Goal: Find specific page/section: Find specific page/section

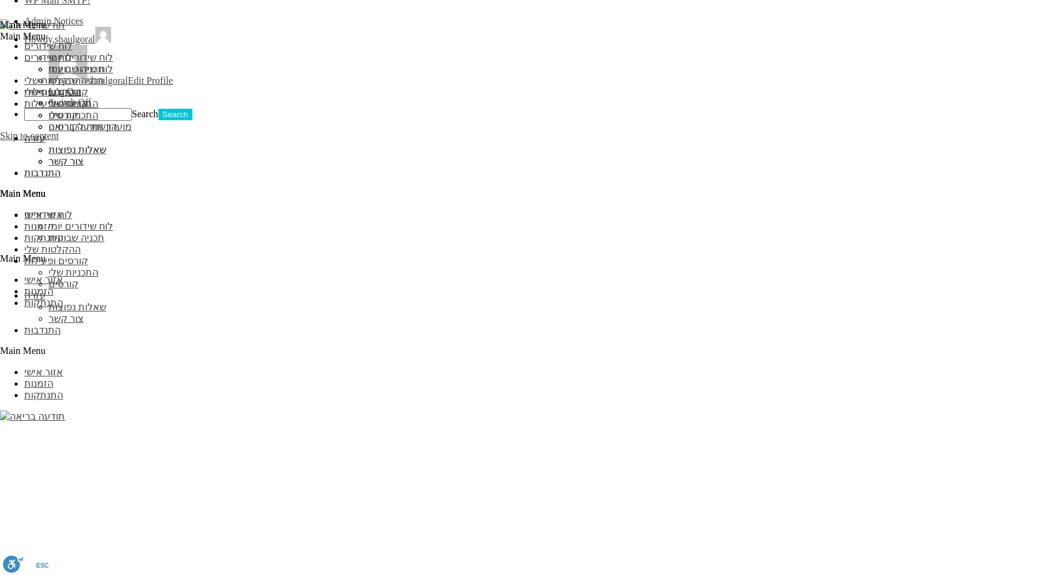
scroll to position [1156, 0]
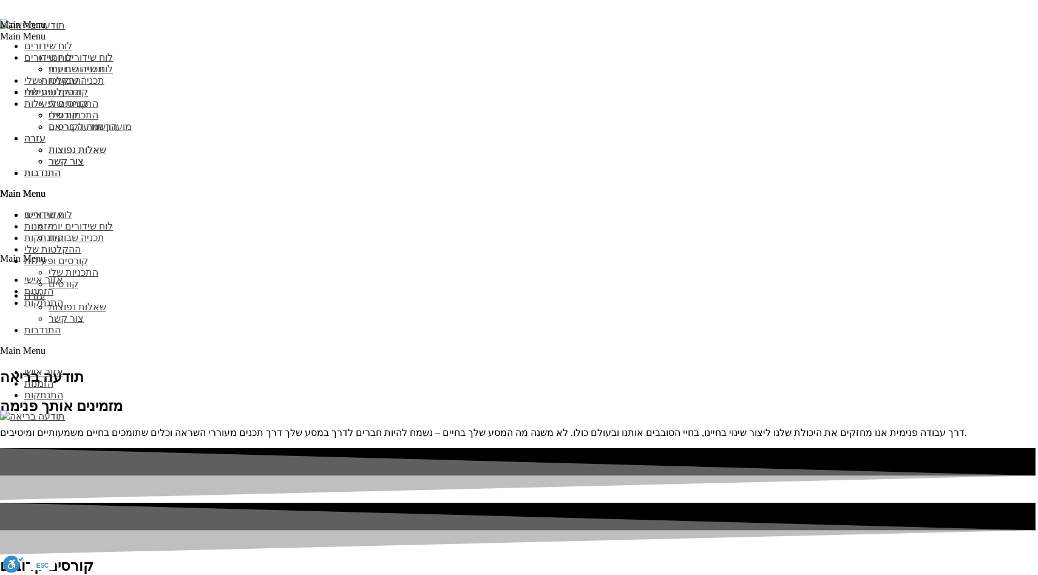
type input "n"
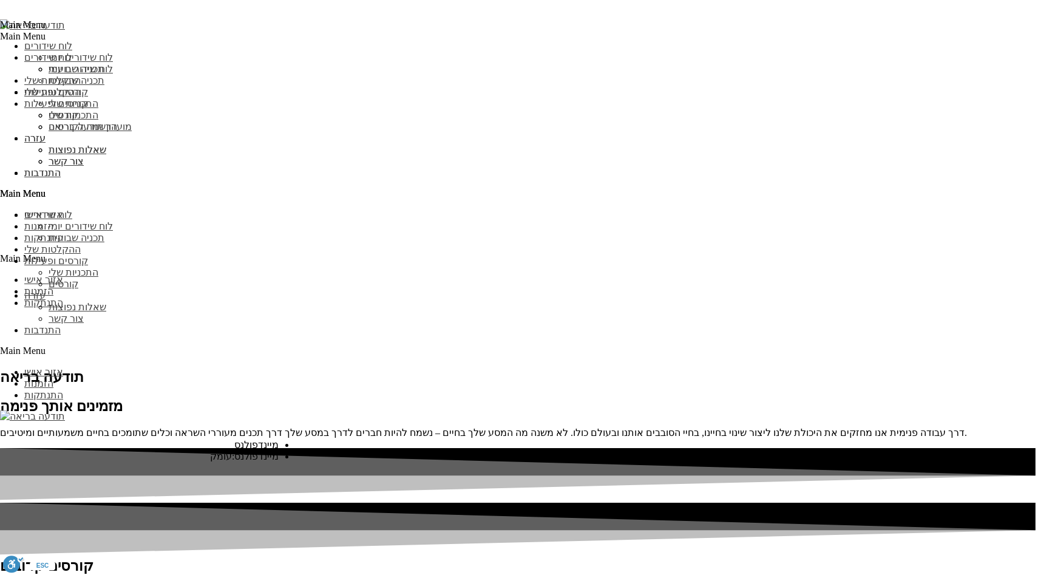
type input "מי"
select select "***"
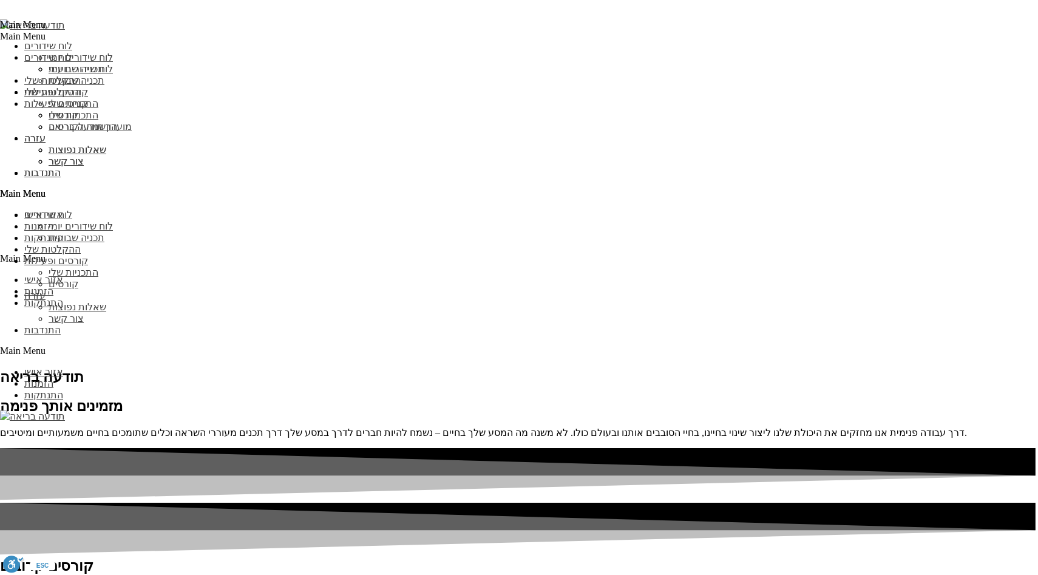
select select "***"
type input "עדכן"
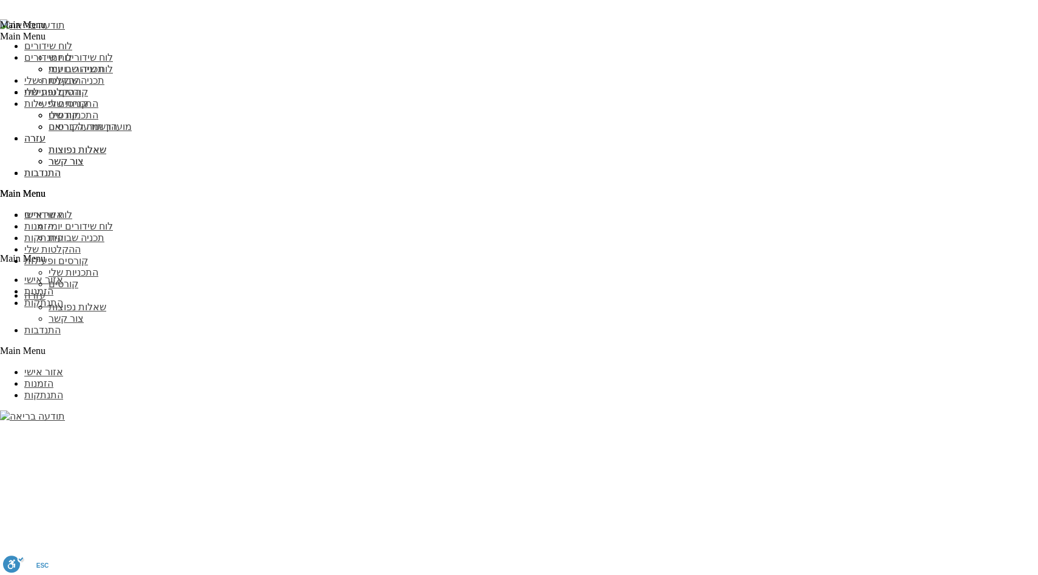
scroll to position [1177, 0]
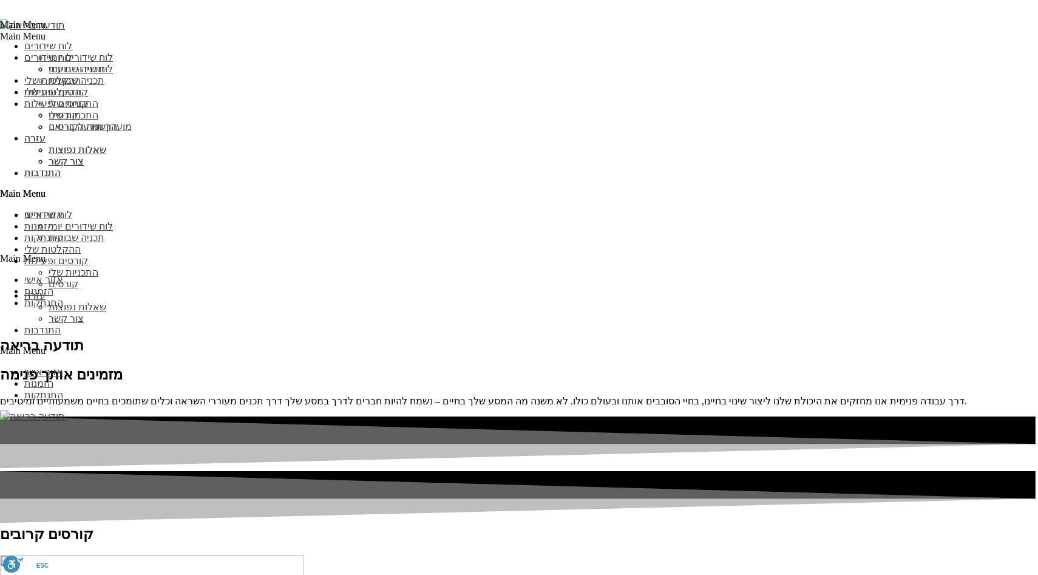
scroll to position [1583, 0]
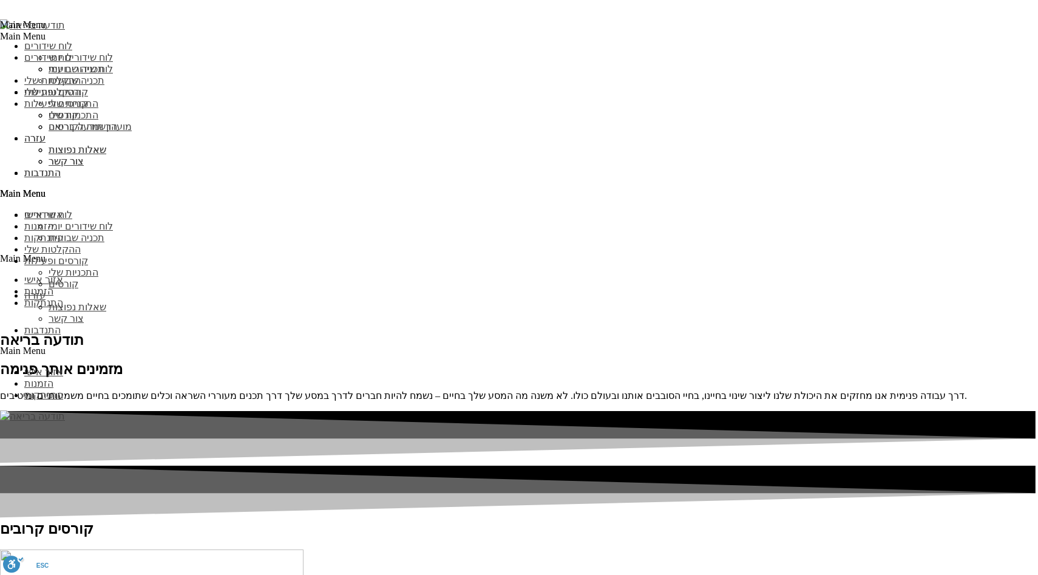
select select "***"
type input "עדכן"
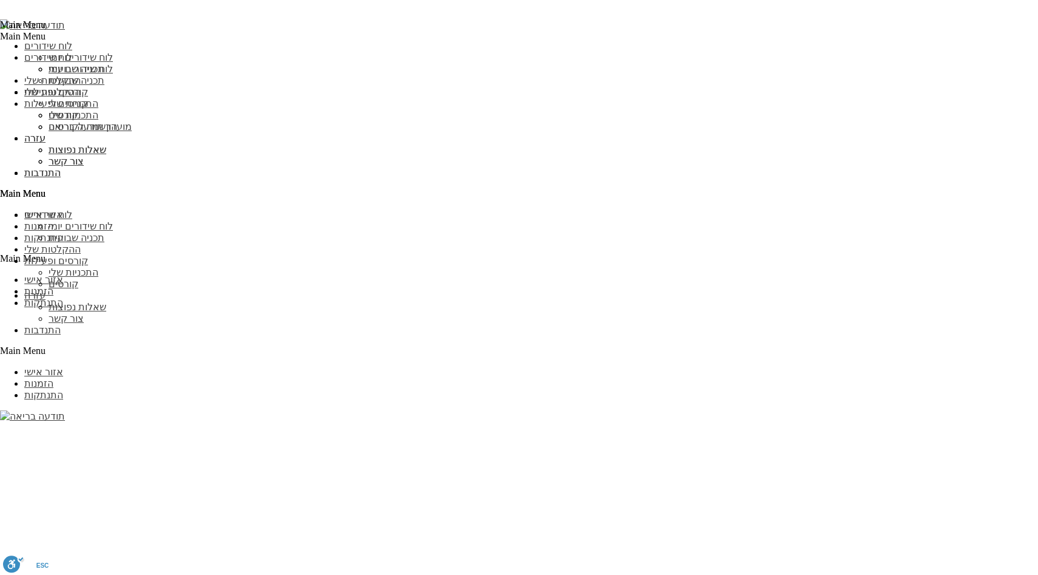
scroll to position [1209, 0]
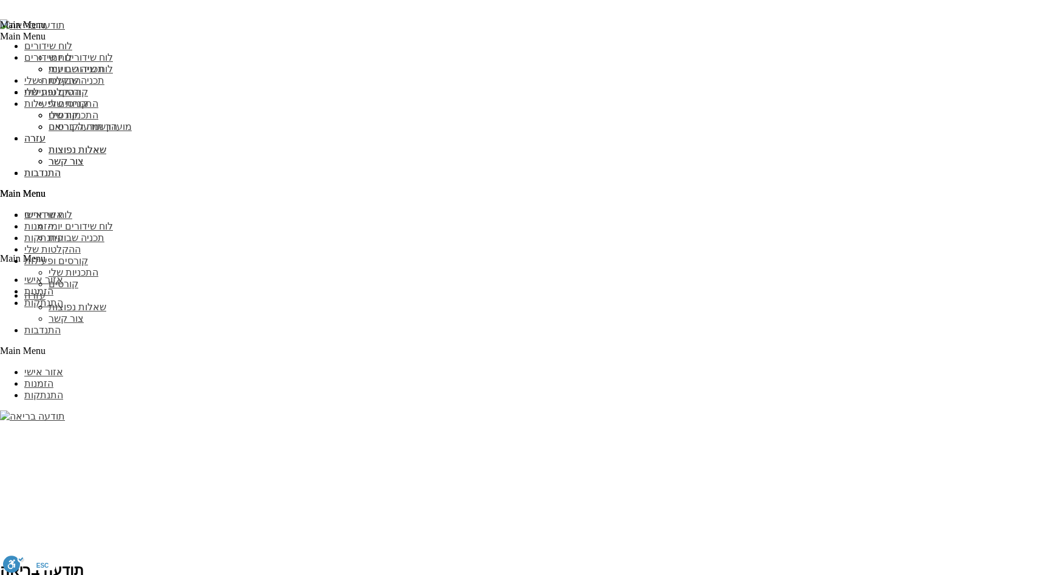
scroll to position [1532, 0]
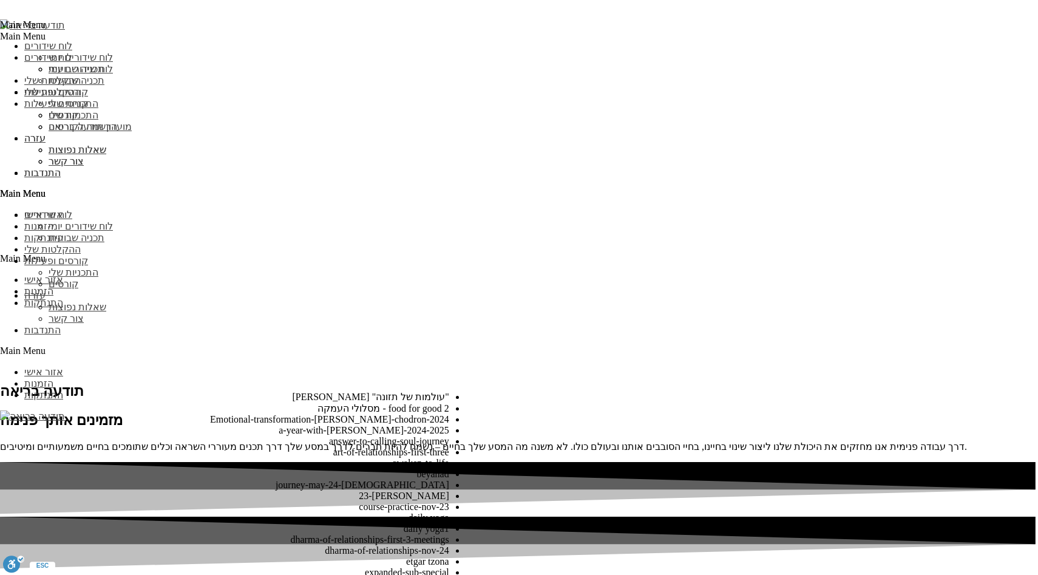
scroll to position [197, 0]
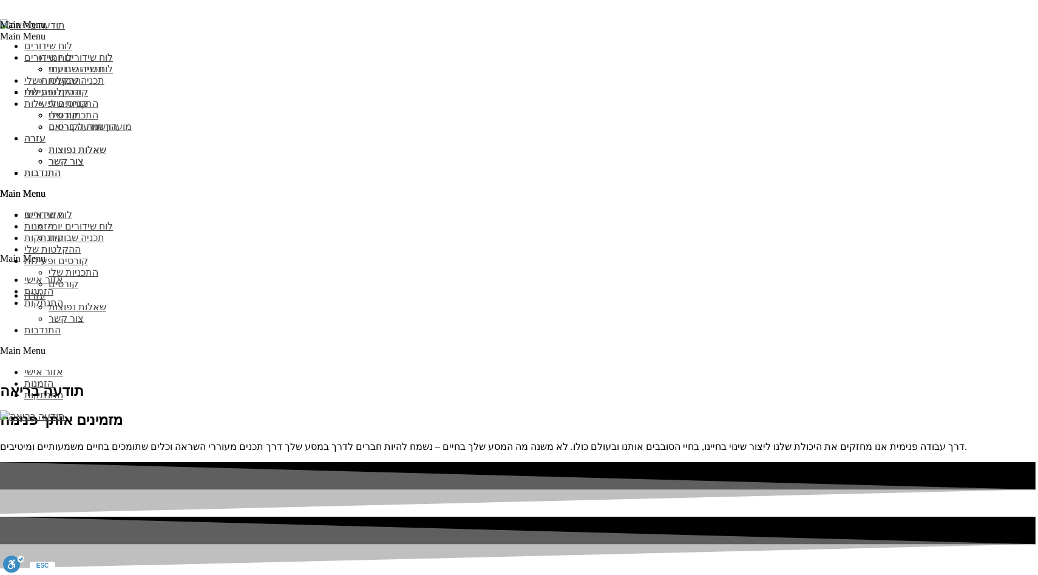
type input "עדכן"
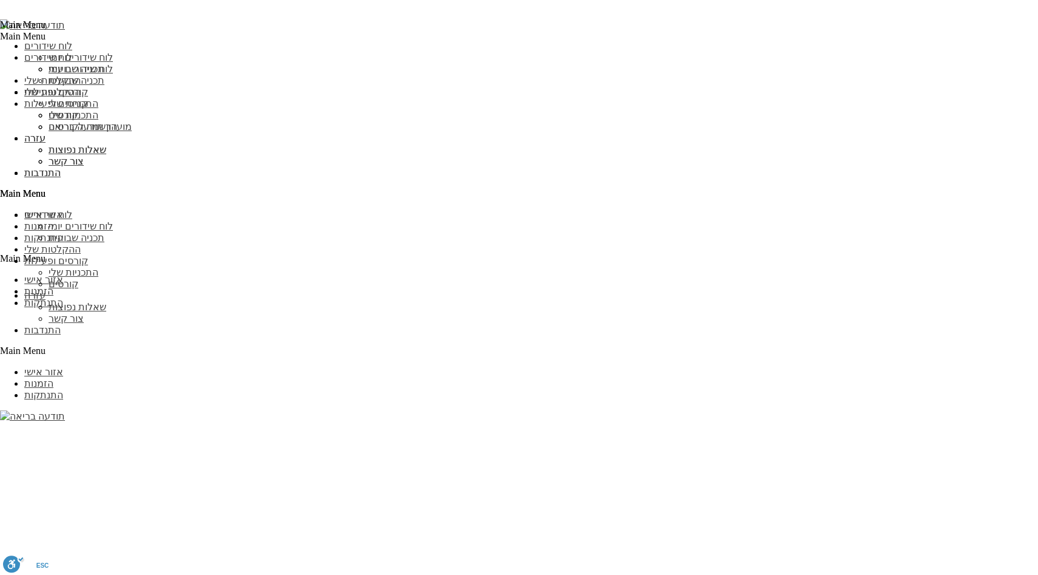
scroll to position [1272, 0]
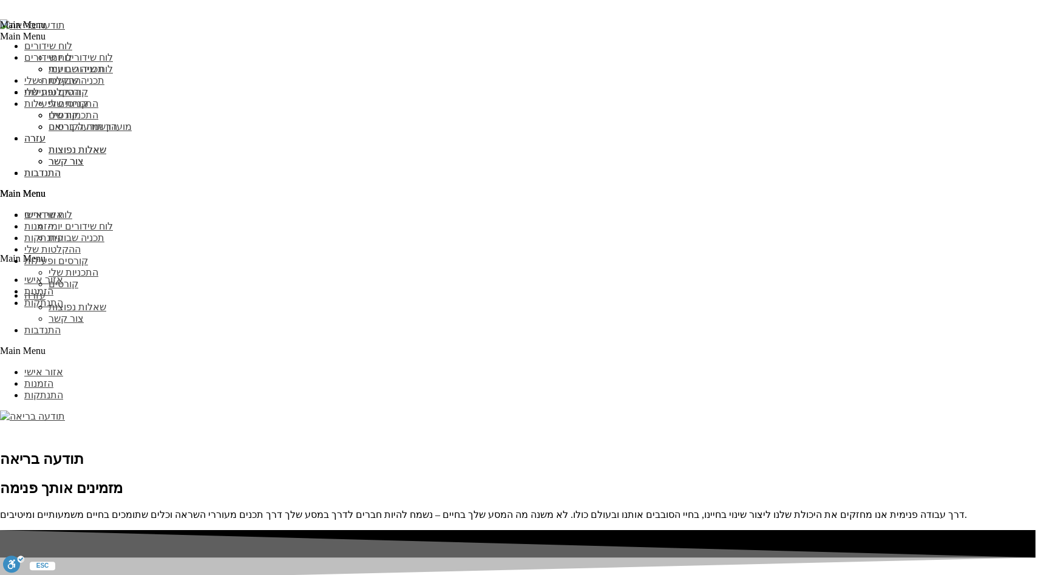
scroll to position [1474, 0]
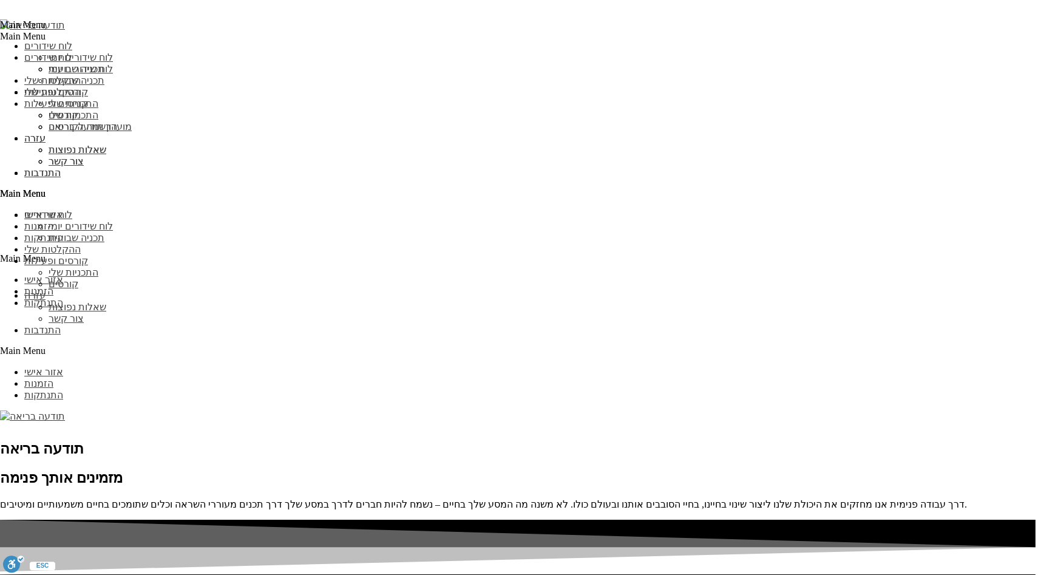
select select "***"
type input "עדכן"
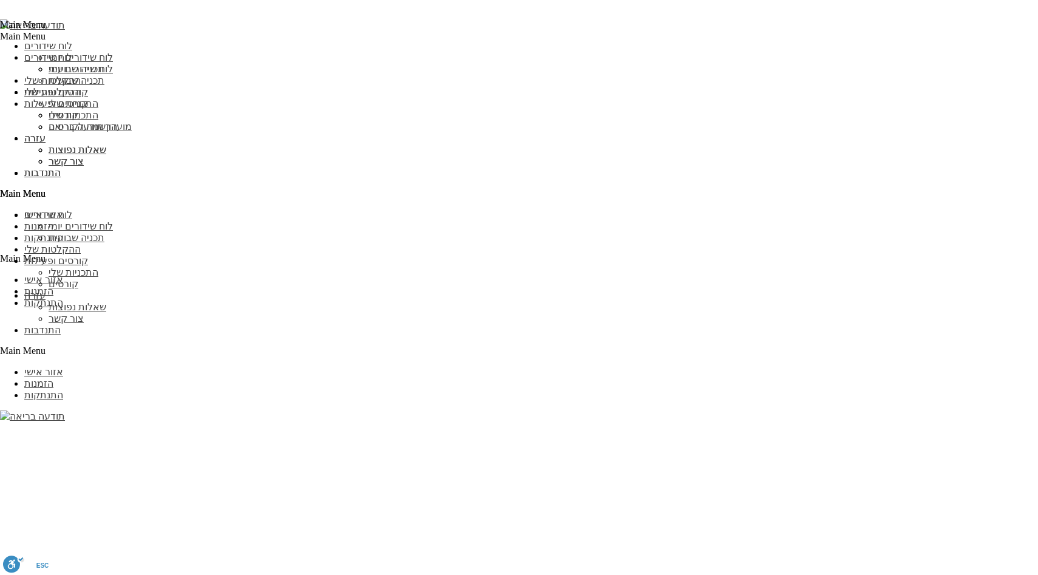
scroll to position [1110, 0]
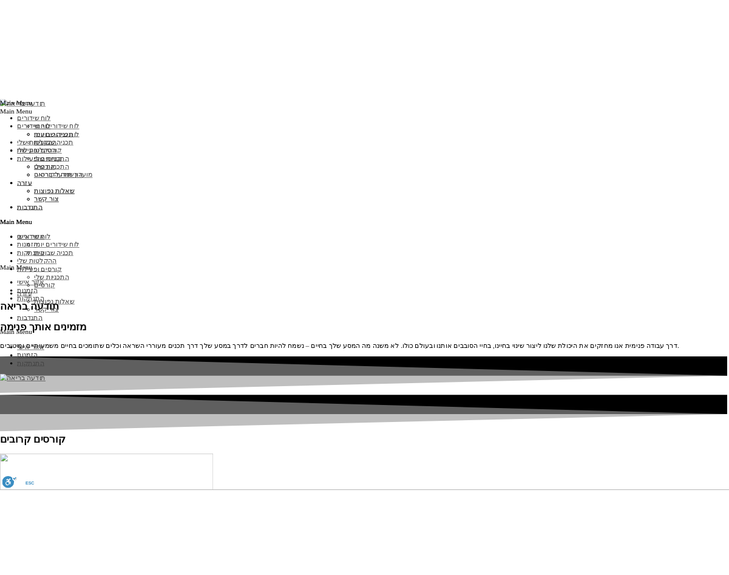
scroll to position [1552, 0]
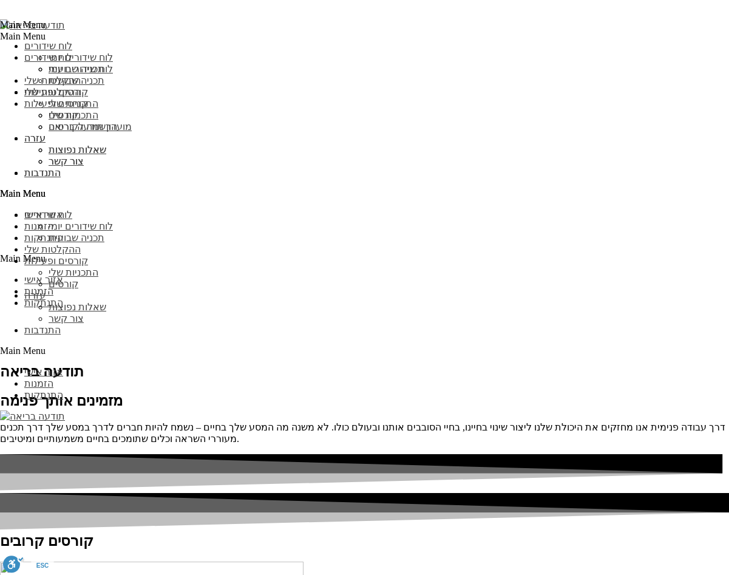
select select "***"
type input "עדכן"
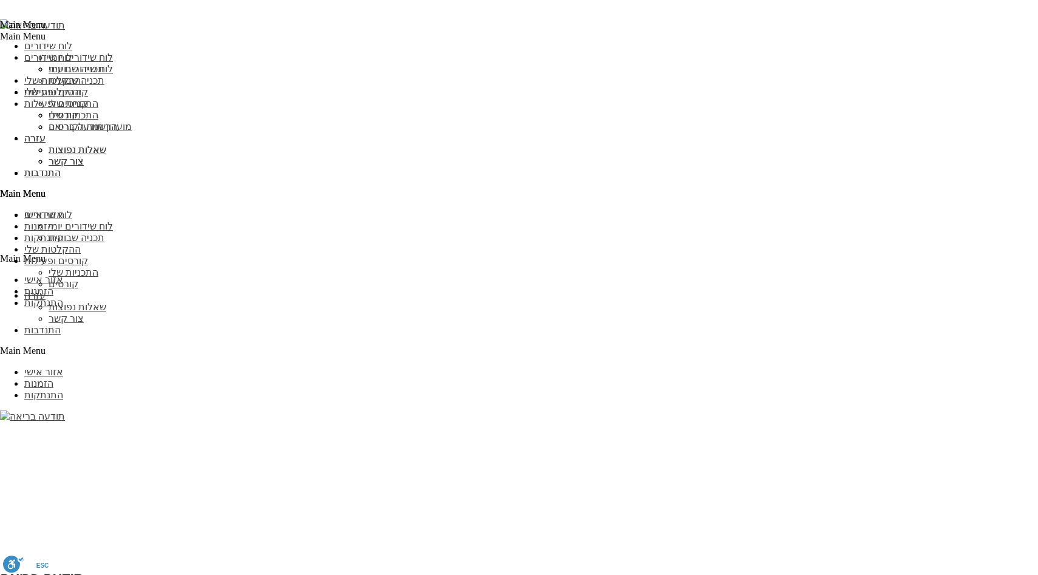
scroll to position [1206, 0]
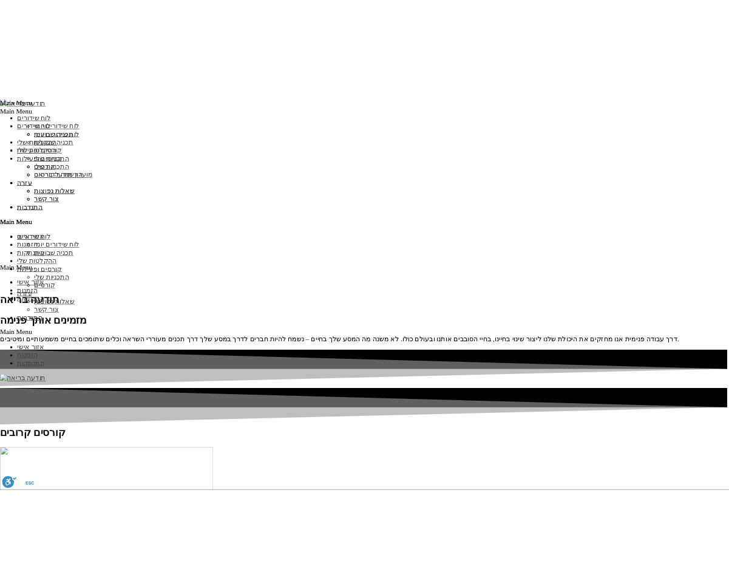
scroll to position [1561, 0]
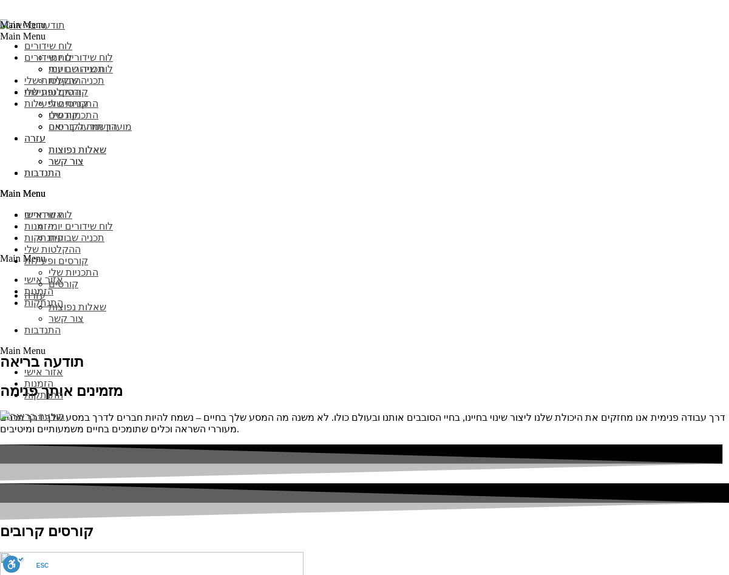
select select "***"
type input "עדכן"
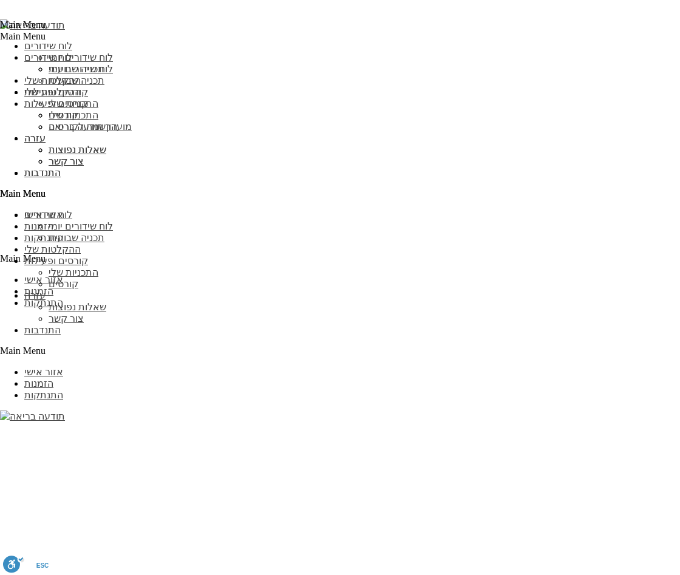
scroll to position [1135, 0]
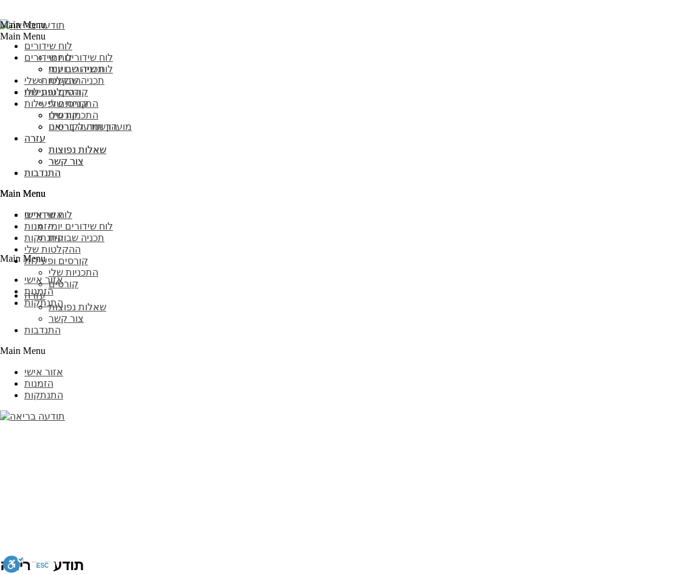
scroll to position [1467, 0]
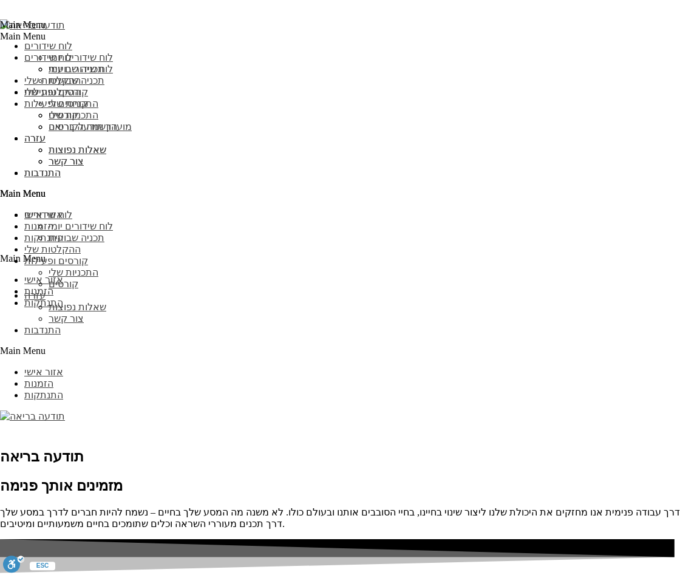
select select "***"
type input "עדכן"
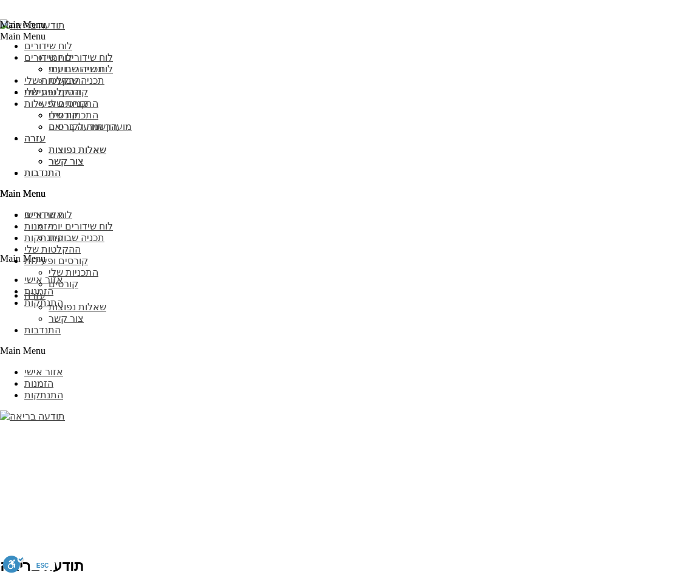
scroll to position [1225, 0]
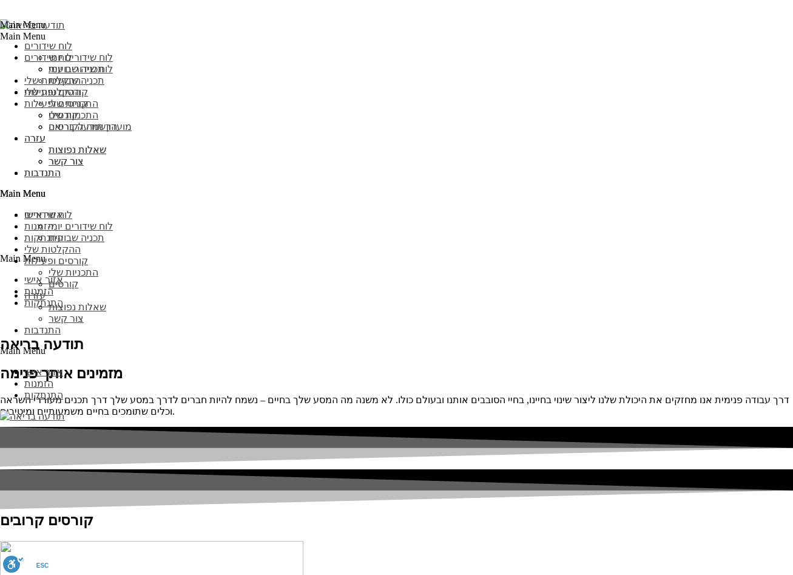
scroll to position [1580, 0]
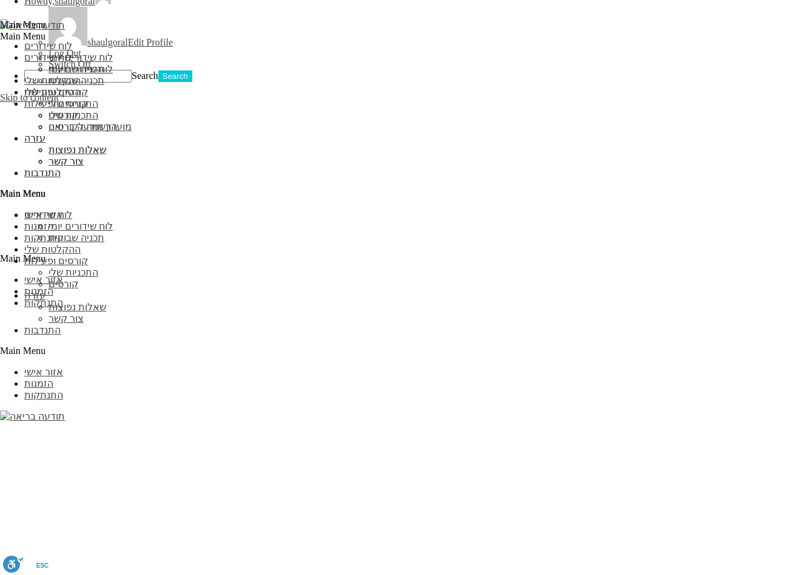
scroll to position [988, 0]
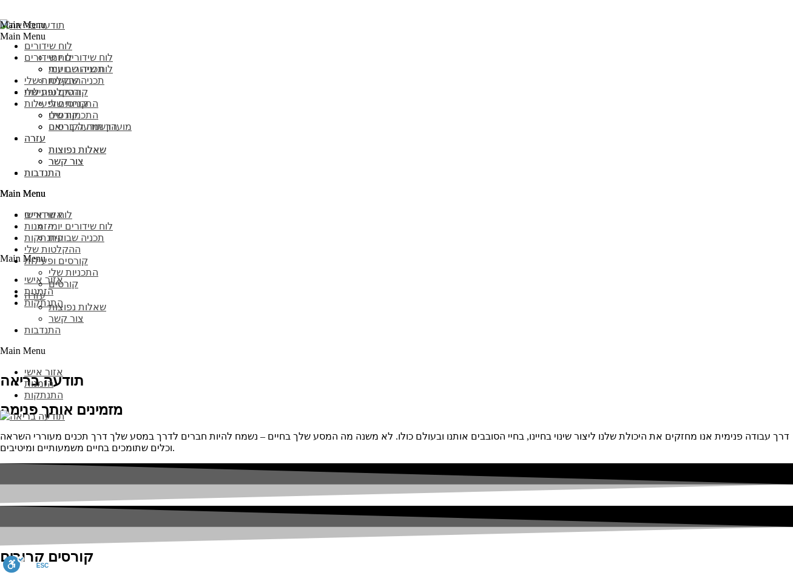
scroll to position [1519, 0]
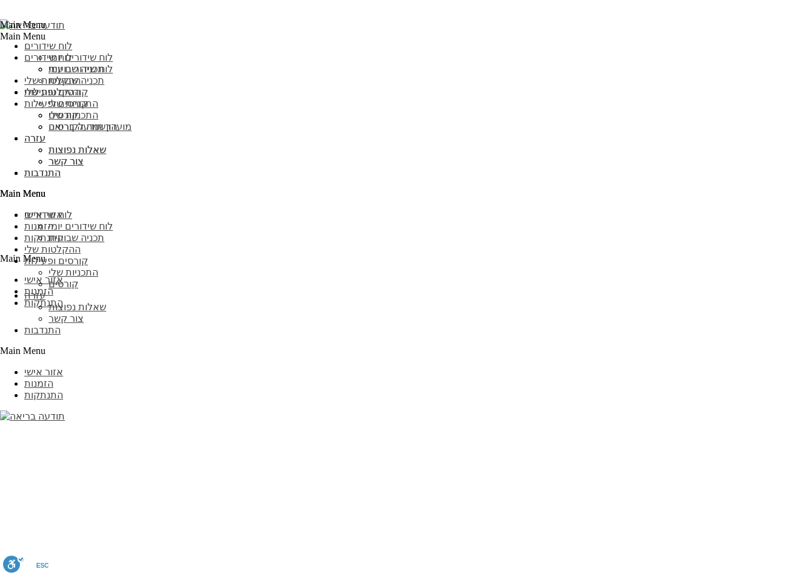
scroll to position [1149, 0]
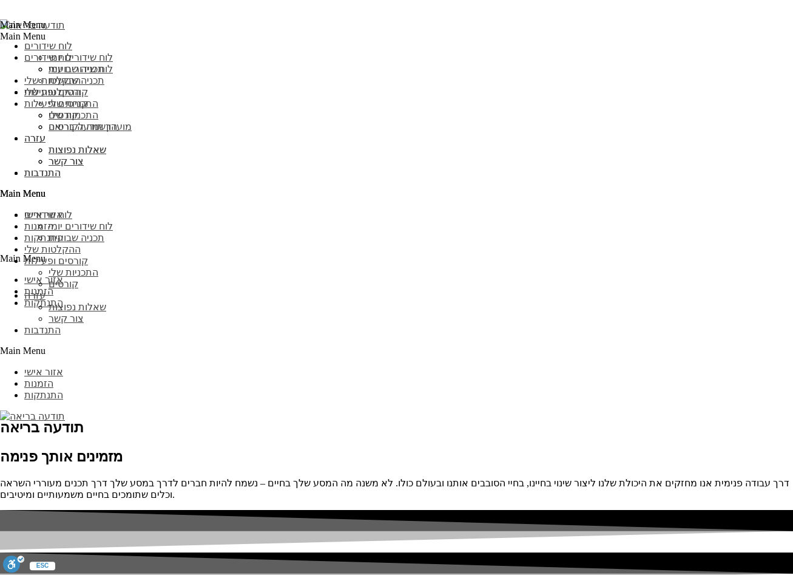
scroll to position [1498, 0]
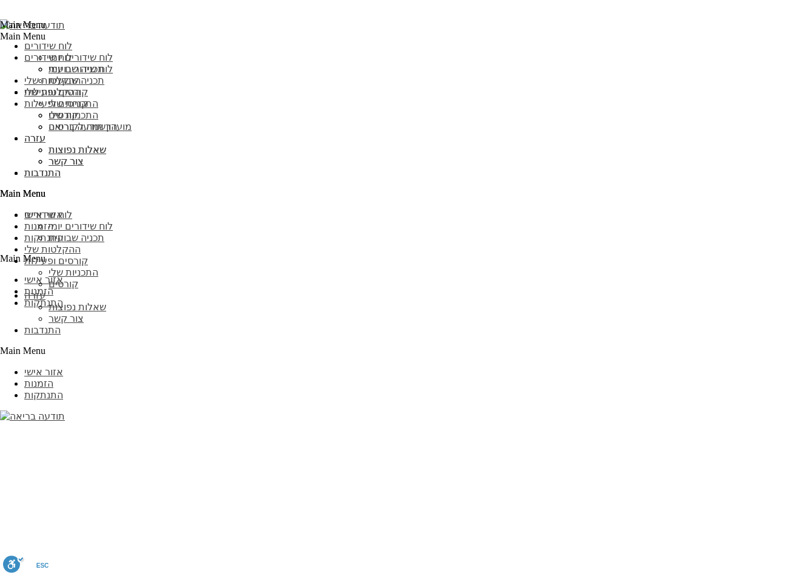
scroll to position [1079, 0]
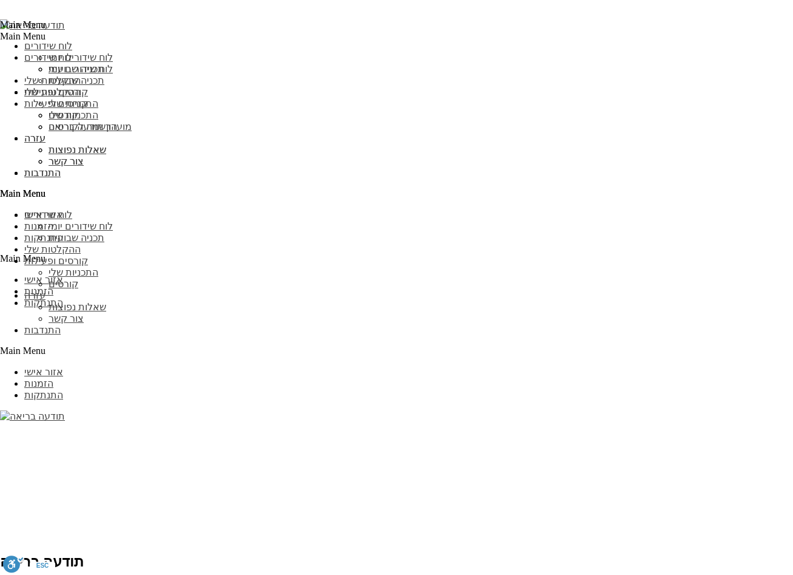
scroll to position [1663, 0]
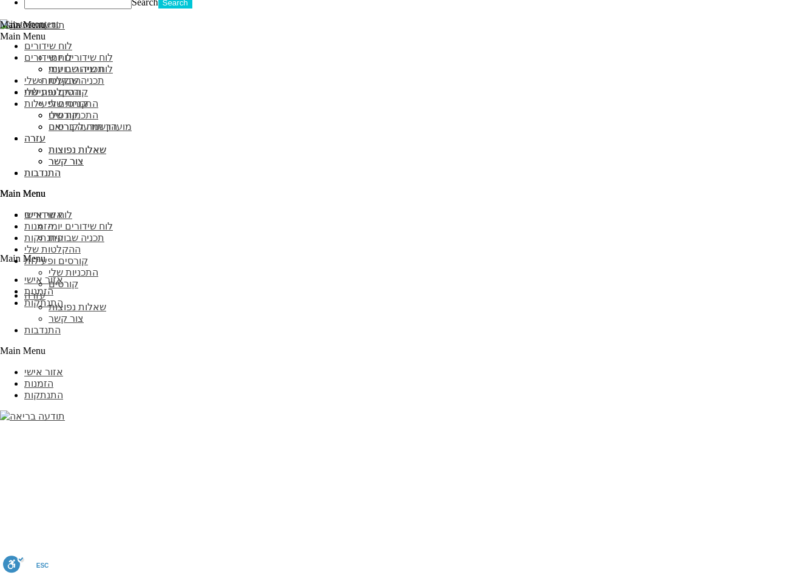
scroll to position [1129, 0]
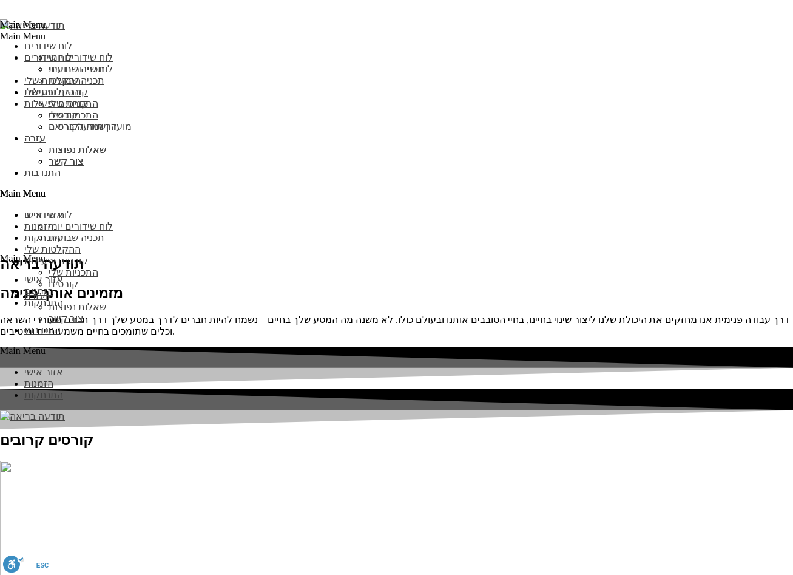
scroll to position [1571, 0]
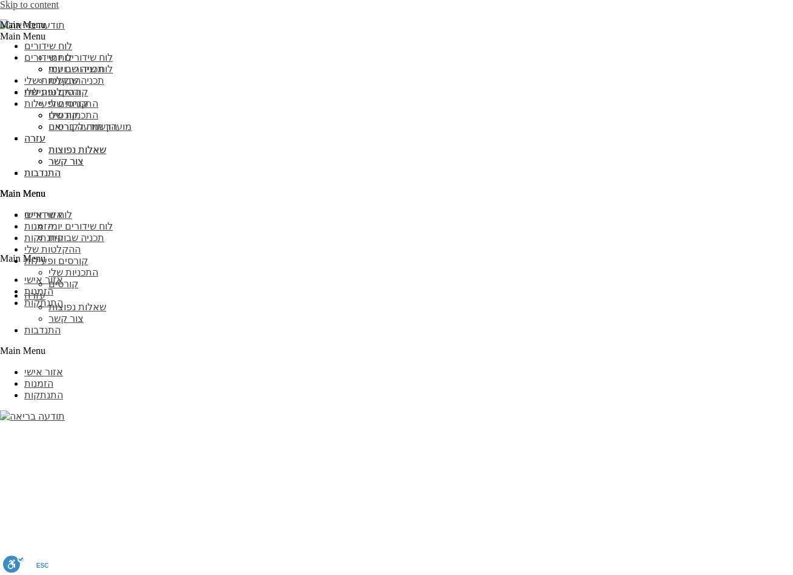
scroll to position [1240, 0]
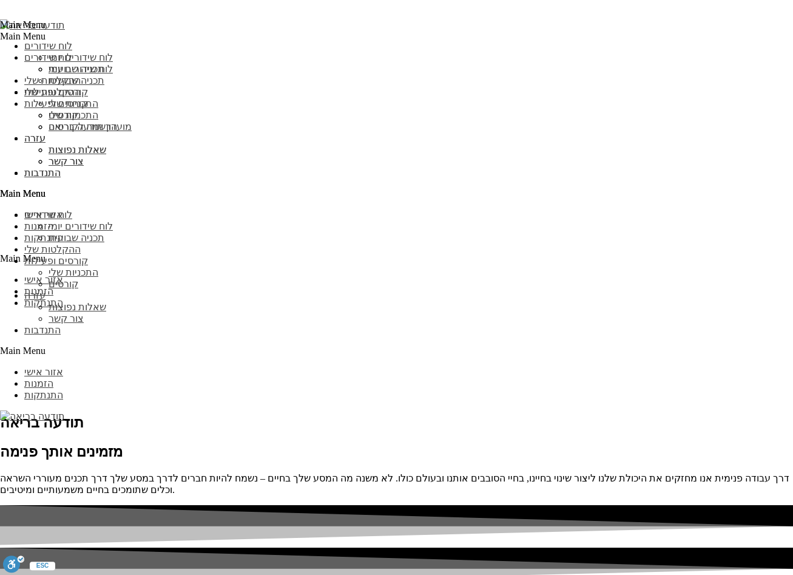
scroll to position [1657, 0]
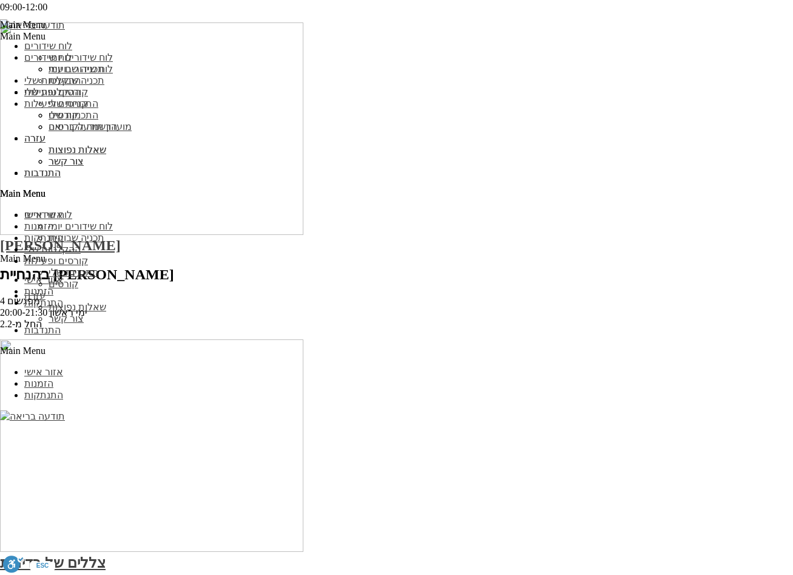
scroll to position [2368, 0]
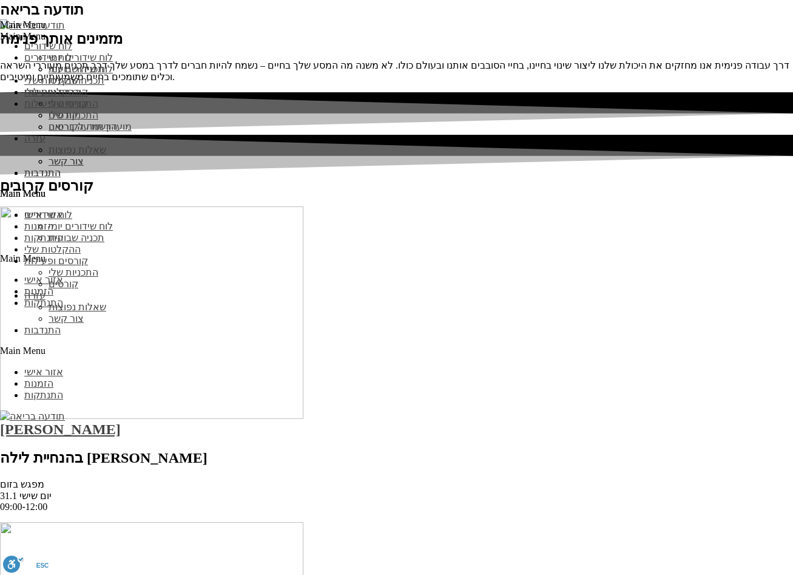
scroll to position [2032, 0]
